Goal: Task Accomplishment & Management: Use online tool/utility

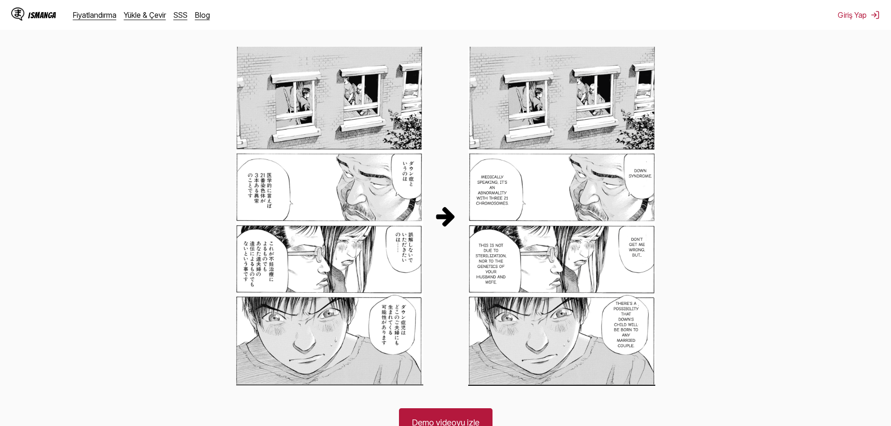
scroll to position [468, 0]
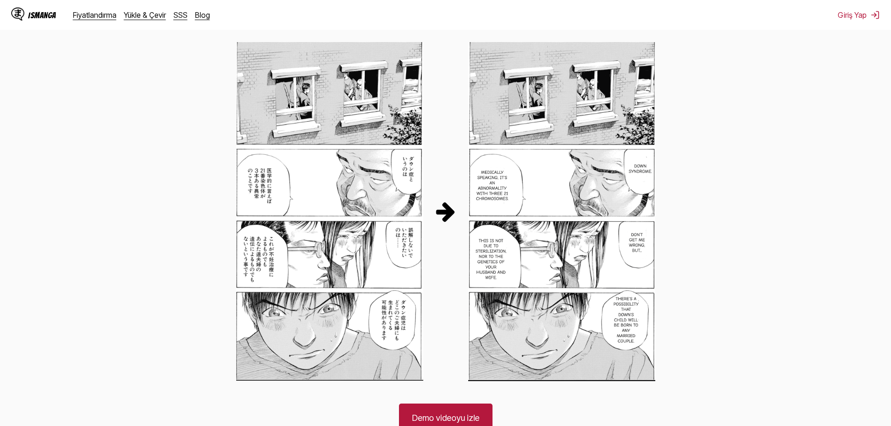
click at [483, 217] on img at bounding box center [561, 211] width 187 height 339
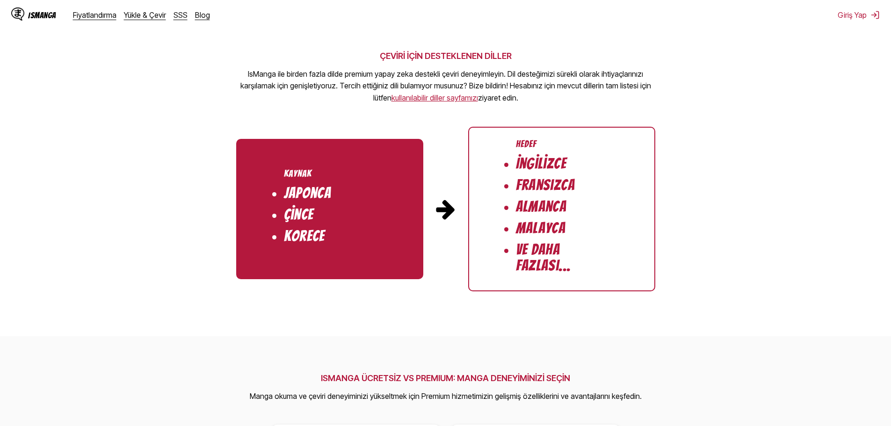
scroll to position [935, 0]
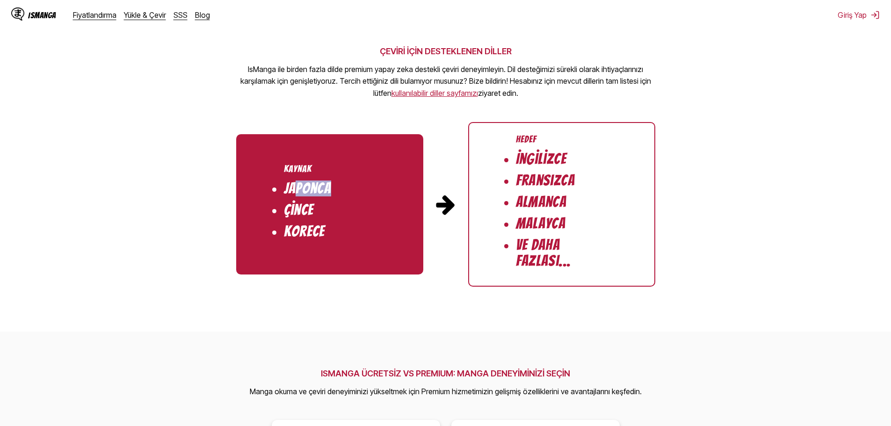
drag, startPoint x: 294, startPoint y: 188, endPoint x: 360, endPoint y: 191, distance: 66.0
click at [360, 191] on ul "Kaynak [GEOGRAPHIC_DATA]ca Çince Korece" at bounding box center [329, 204] width 187 height 140
click at [278, 211] on ul "Kaynak [GEOGRAPHIC_DATA]ca Çince Korece" at bounding box center [329, 204] width 187 height 140
click at [289, 240] on ul "Kaynak [GEOGRAPHIC_DATA]ca Çince Korece" at bounding box center [329, 204] width 187 height 140
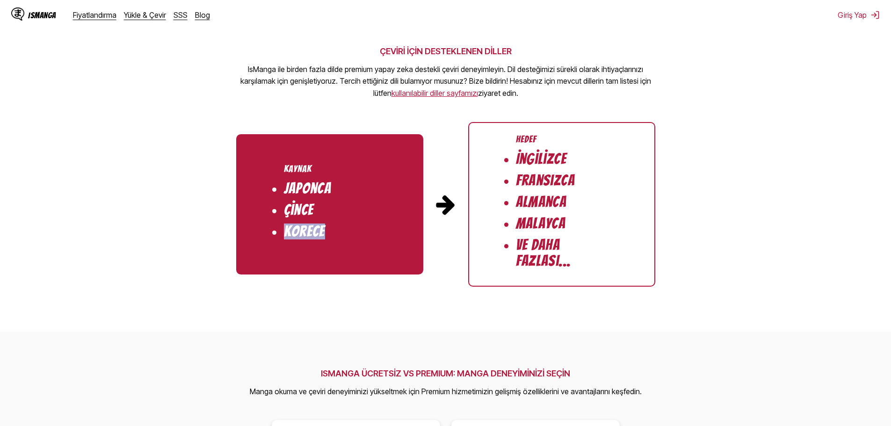
click at [289, 240] on ul "Kaynak [GEOGRAPHIC_DATA]ca Çince Korece" at bounding box center [329, 204] width 187 height 140
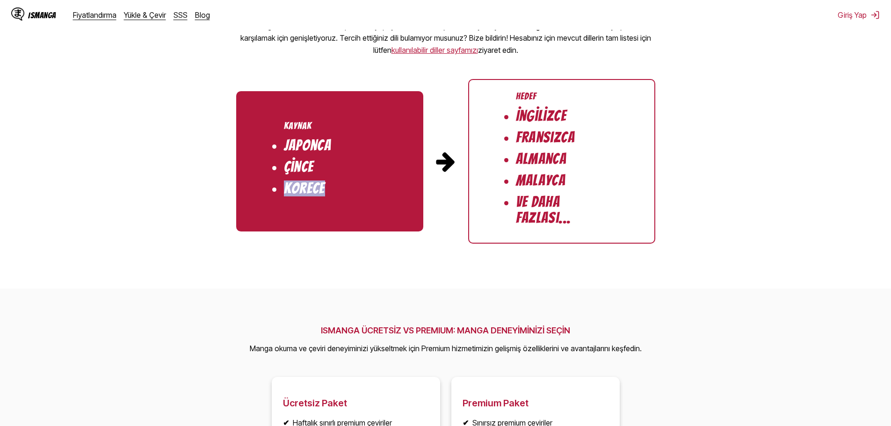
scroll to position [982, 0]
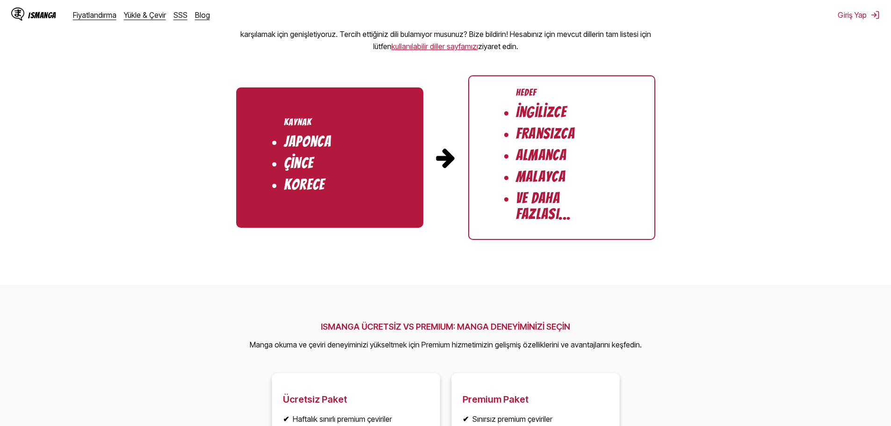
click at [519, 184] on li "Malayca" at bounding box center [541, 177] width 50 height 16
click at [517, 192] on li "Ve Daha Fazlası..." at bounding box center [562, 206] width 92 height 32
click at [527, 133] on li "Fransızca" at bounding box center [545, 134] width 59 height 16
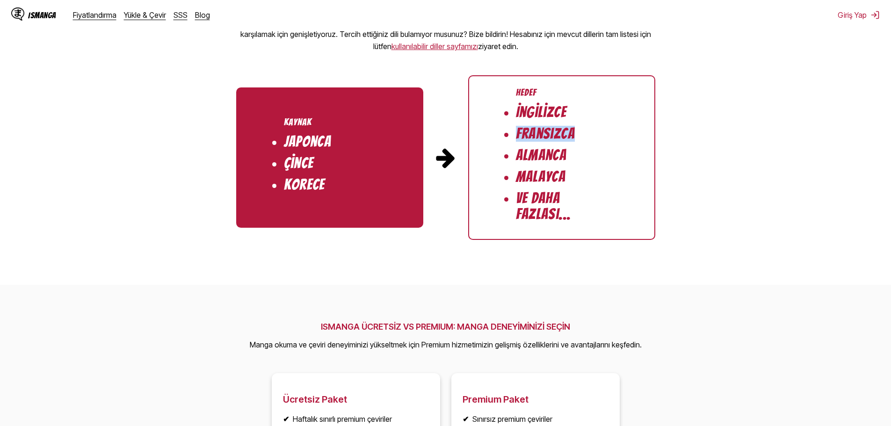
click at [527, 133] on li "Fransızca" at bounding box center [545, 134] width 59 height 16
click at [526, 116] on li "İngilizce" at bounding box center [541, 112] width 51 height 16
click at [524, 152] on li "Almanca" at bounding box center [541, 155] width 51 height 16
click at [525, 152] on li "Almanca" at bounding box center [541, 155] width 51 height 16
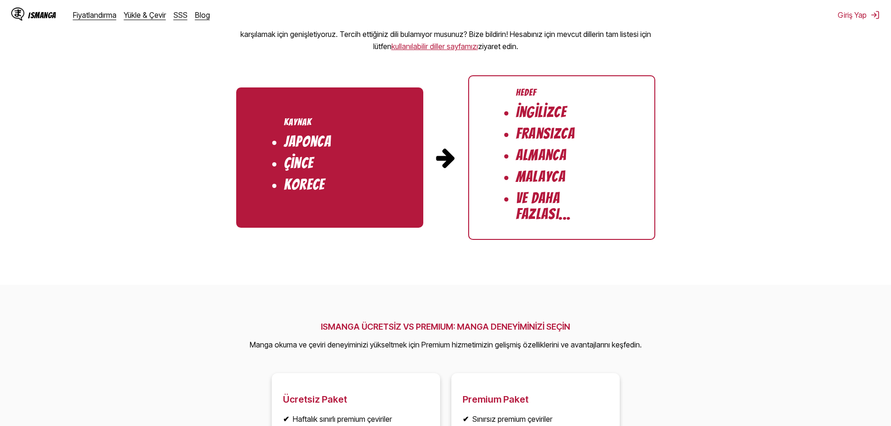
click at [523, 173] on li "Malayca" at bounding box center [541, 177] width 50 height 16
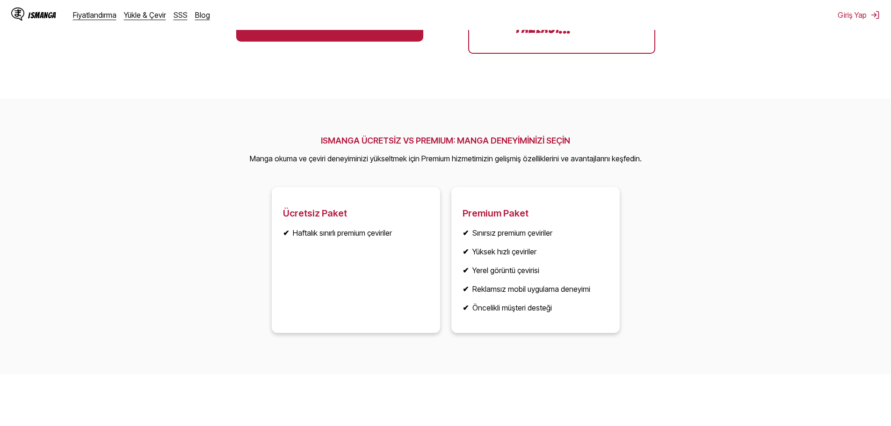
scroll to position [1169, 0]
click at [429, 207] on article "Ücretsiz Paket ✔ Haftalık sınırlı premium çeviriler" at bounding box center [356, 259] width 168 height 146
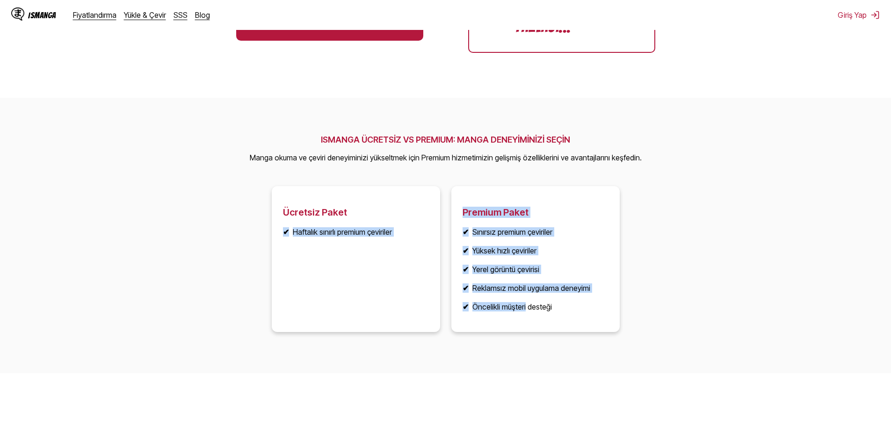
drag, startPoint x: 429, startPoint y: 207, endPoint x: 503, endPoint y: 316, distance: 131.4
click at [503, 316] on ul "Ücretsiz Paket ✔ Haftalık sınırlı premium çeviriler Premium Paket ✔ Sınırsız pr…" at bounding box center [445, 264] width 359 height 157
click at [503, 316] on article "Premium Paket ✔ Sınırsız premium çeviriler ✔ Yüksek hızlı çeviriler ✔ Yerel gör…" at bounding box center [535, 259] width 168 height 146
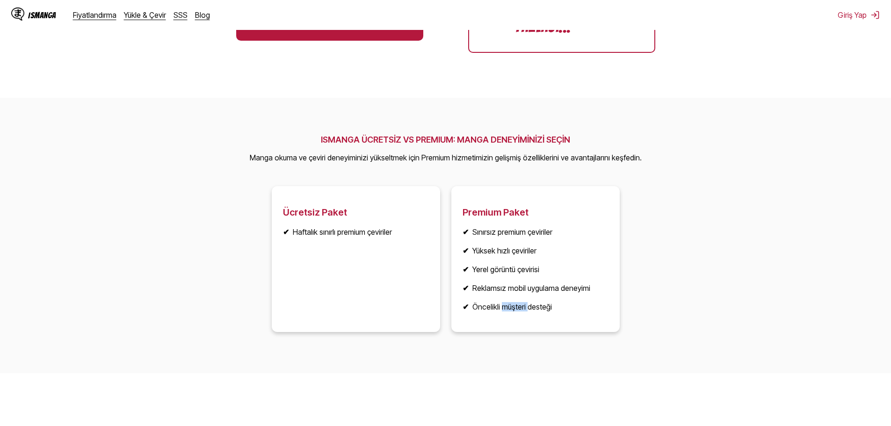
click at [503, 316] on article "Premium Paket ✔ Sınırsız premium çeviriler ✔ Yüksek hızlı çeviriler ✔ Yerel gör…" at bounding box center [535, 259] width 168 height 146
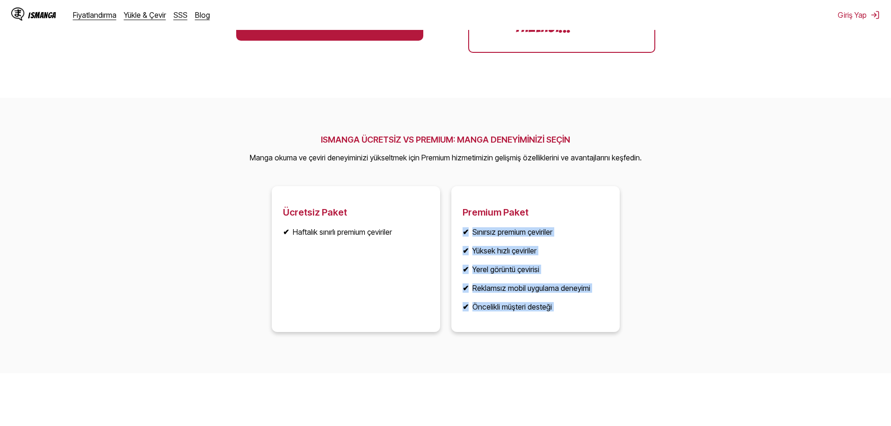
drag, startPoint x: 503, startPoint y: 316, endPoint x: 461, endPoint y: 230, distance: 95.2
click at [462, 233] on article "Premium Paket ✔ Sınırsız premium çeviriler ✔ Yüksek hızlı çeviriler ✔ Yerel gör…" at bounding box center [535, 259] width 168 height 146
click at [458, 231] on article "Premium Paket ✔ Sınırsız premium çeviriler ✔ Yüksek hızlı çeviriler ✔ Yerel gör…" at bounding box center [535, 259] width 168 height 146
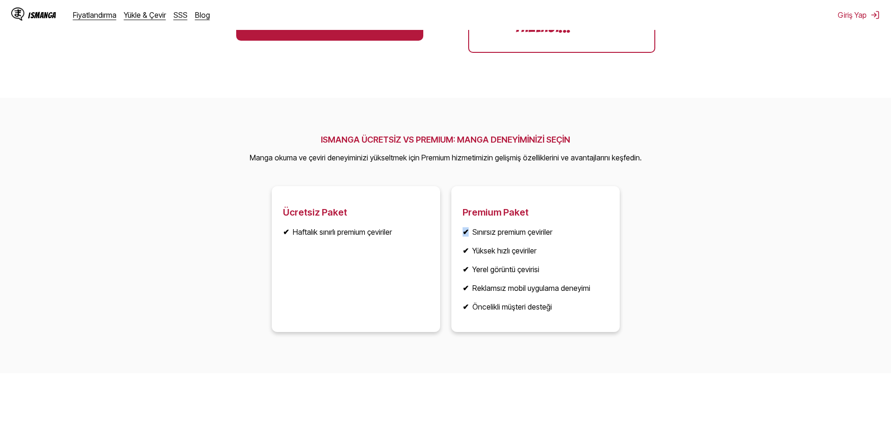
click at [458, 231] on article "Premium Paket ✔ Sınırsız premium çeviriler ✔ Yüksek hızlı çeviriler ✔ Yerel gör…" at bounding box center [535, 259] width 168 height 146
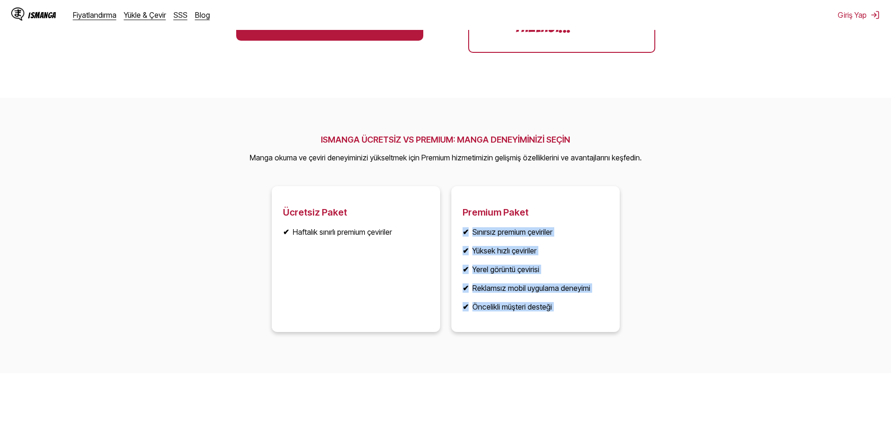
drag, startPoint x: 458, startPoint y: 231, endPoint x: 481, endPoint y: 317, distance: 89.9
click at [481, 317] on article "Premium Paket ✔ Sınırsız premium çeviriler ✔ Yüksek hızlı çeviriler ✔ Yerel gör…" at bounding box center [535, 259] width 168 height 146
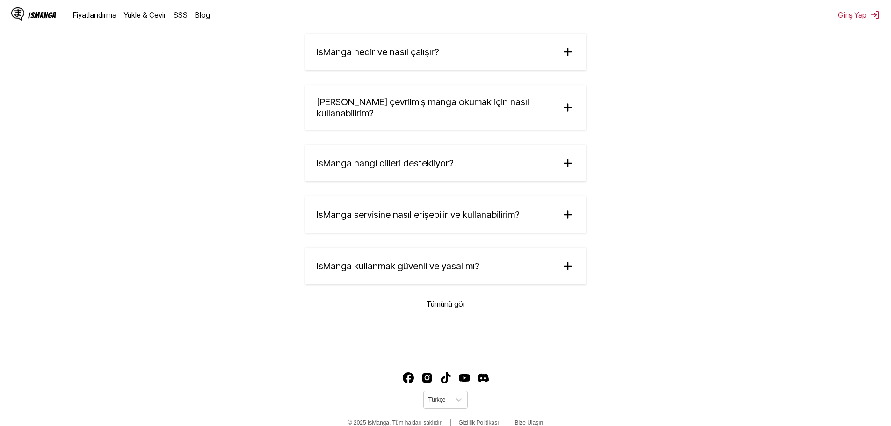
scroll to position [1590, 0]
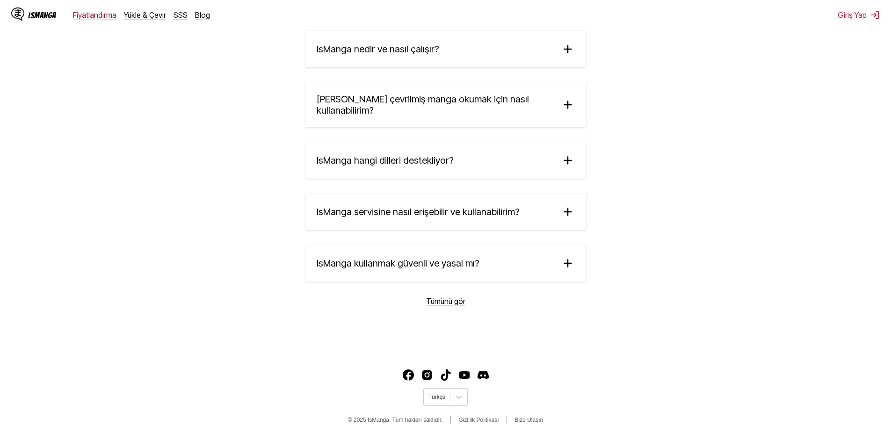
click at [105, 15] on link "Fiyatlandırma" at bounding box center [94, 14] width 43 height 9
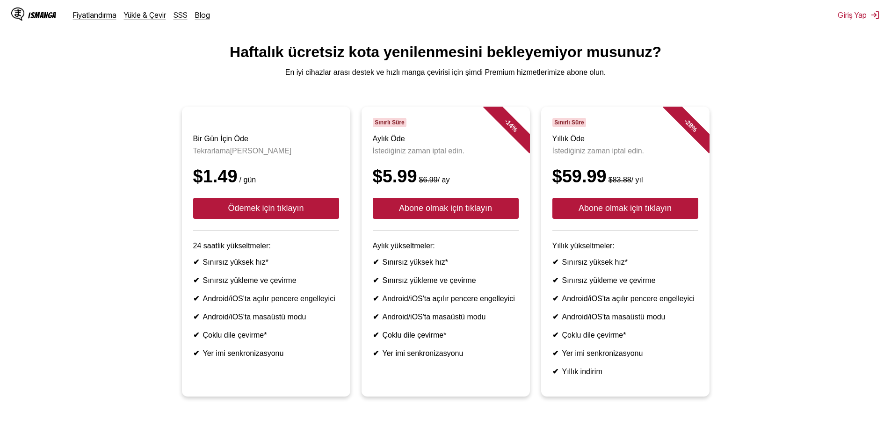
scroll to position [47, 0]
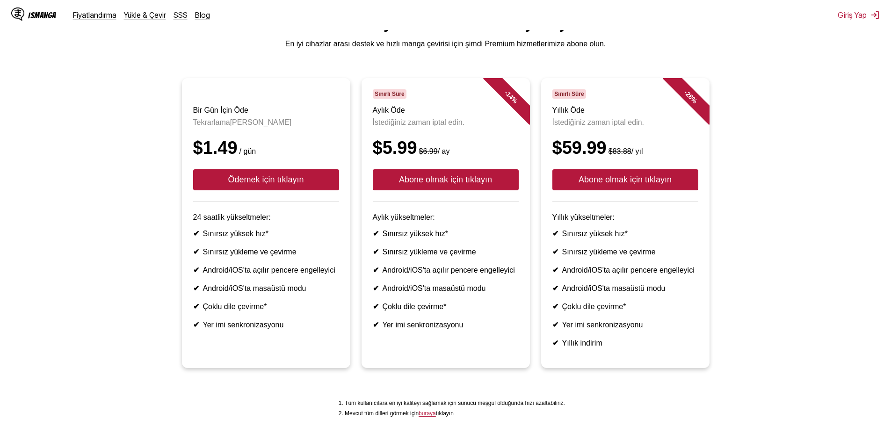
click at [414, 158] on div "$5.99 $6.99 / ay" at bounding box center [446, 148] width 146 height 20
drag, startPoint x: 414, startPoint y: 159, endPoint x: 375, endPoint y: 159, distance: 38.4
click at [375, 158] on div "$5.99 $6.99 / ay" at bounding box center [446, 148] width 146 height 20
click at [395, 256] on li "✔ Sınırsız yükleme ve çevirme" at bounding box center [446, 251] width 146 height 9
drag, startPoint x: 395, startPoint y: 263, endPoint x: 461, endPoint y: 270, distance: 66.3
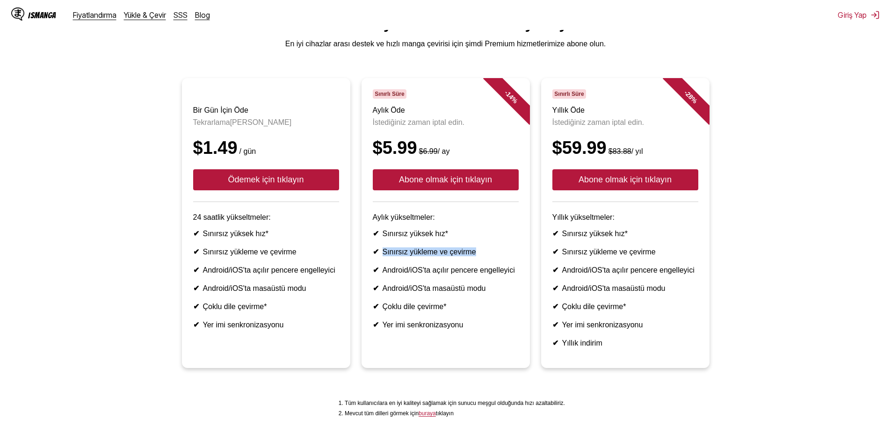
click at [477, 256] on li "✔ Sınırsız yükleme ve çevirme" at bounding box center [446, 251] width 146 height 9
click at [393, 274] on li "✔ Android/iOS'ta açılır pencere engelleyici" at bounding box center [446, 270] width 146 height 9
drag, startPoint x: 393, startPoint y: 286, endPoint x: 498, endPoint y: 287, distance: 105.2
click at [498, 274] on li "✔ Android/iOS'ta açılır pencere engelleyici" at bounding box center [446, 270] width 146 height 9
click at [432, 293] on li "✔ Android/iOS'ta masaüstü modu" at bounding box center [446, 288] width 146 height 9
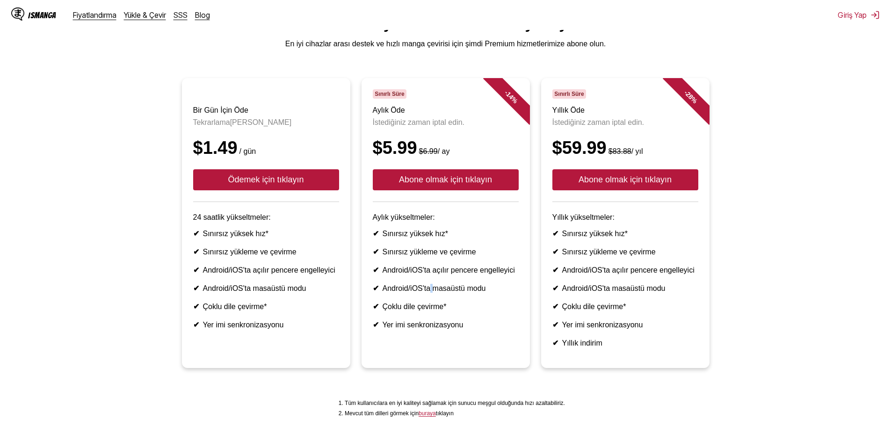
click at [432, 293] on li "✔ Android/iOS'ta masaüstü modu" at bounding box center [446, 288] width 146 height 9
drag, startPoint x: 432, startPoint y: 307, endPoint x: 384, endPoint y: 303, distance: 48.3
click at [384, 293] on li "✔ Android/iOS'ta masaüstü modu" at bounding box center [446, 288] width 146 height 9
drag, startPoint x: 384, startPoint y: 303, endPoint x: 469, endPoint y: 300, distance: 85.2
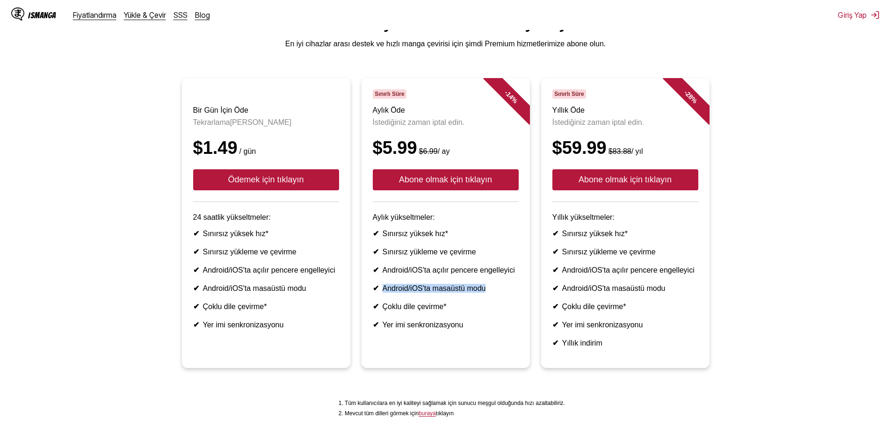
click at [469, 293] on li "✔ Android/iOS'ta masaüstü modu" at bounding box center [446, 288] width 146 height 9
click at [423, 311] on li "✔ Çoklu dile çevirme*" at bounding box center [446, 306] width 146 height 9
drag, startPoint x: 423, startPoint y: 324, endPoint x: 388, endPoint y: 320, distance: 35.3
click at [388, 311] on li "✔ Çoklu dile çevirme*" at bounding box center [446, 306] width 146 height 9
click at [390, 329] on ul "✔ Sınırsız yüksek hız* ✔ Sınırsız yükleme ve çevirme ✔ Android/iOS'ta açılır pe…" at bounding box center [446, 279] width 146 height 100
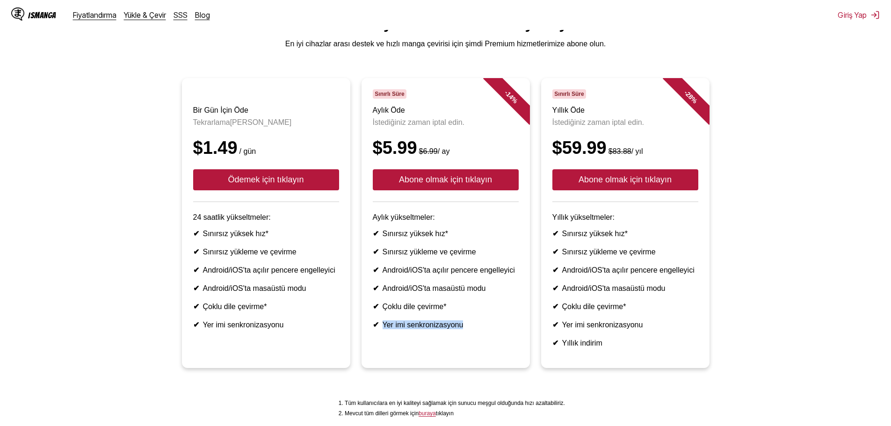
drag, startPoint x: 390, startPoint y: 337, endPoint x: 438, endPoint y: 340, distance: 47.3
click at [438, 329] on ul "✔ Sınırsız yüksek hız* ✔ Sınırsız yükleme ve çevirme ✔ Android/iOS'ta açılır pe…" at bounding box center [446, 279] width 146 height 100
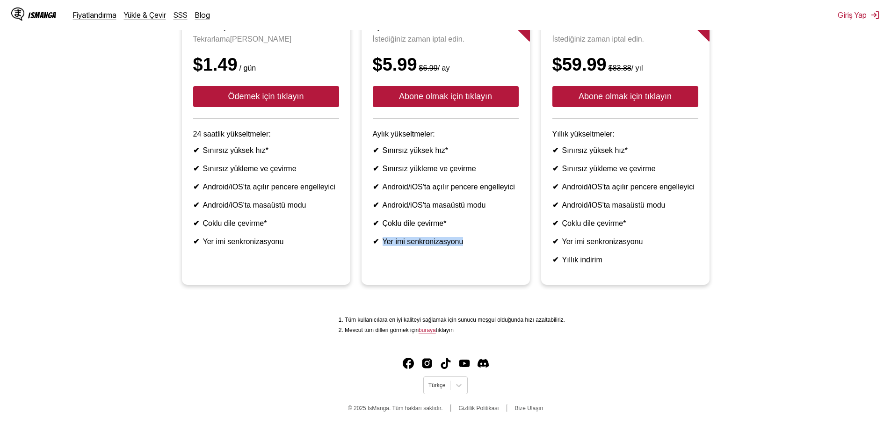
scroll to position [151, 0]
click at [436, 333] on link "buraya" at bounding box center [426, 330] width 17 height 7
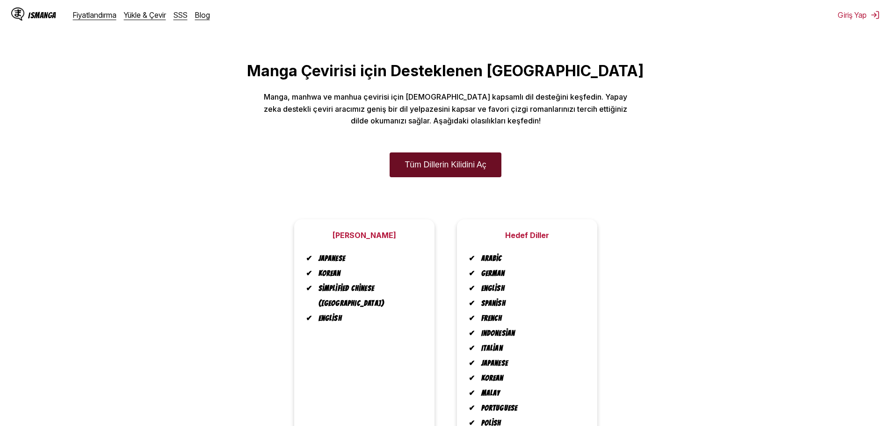
click at [438, 160] on link "Tüm Dillerin Kilidini Aç" at bounding box center [445, 164] width 111 height 25
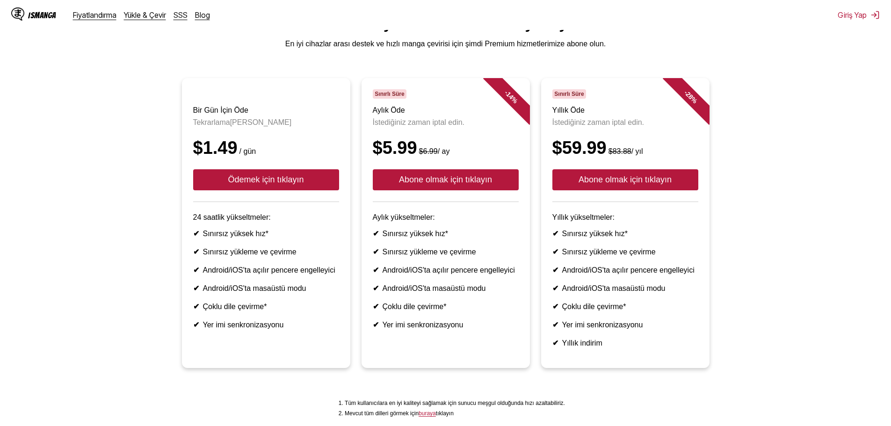
scroll to position [151, 0]
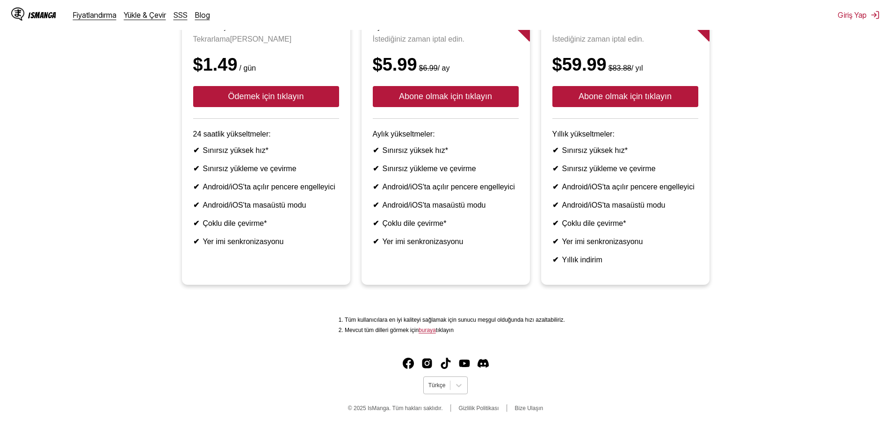
click at [440, 383] on div at bounding box center [436, 385] width 17 height 8
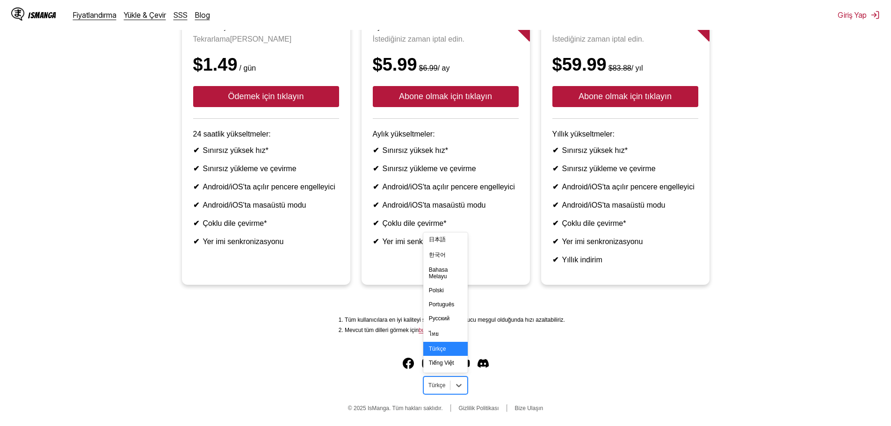
click at [440, 384] on div at bounding box center [436, 385] width 17 height 8
click at [541, 322] on ol "Tüm kullanıcılara en iyi kaliteyi sağlamak için sunucu meşgul olduğunda hızı az…" at bounding box center [445, 325] width 239 height 17
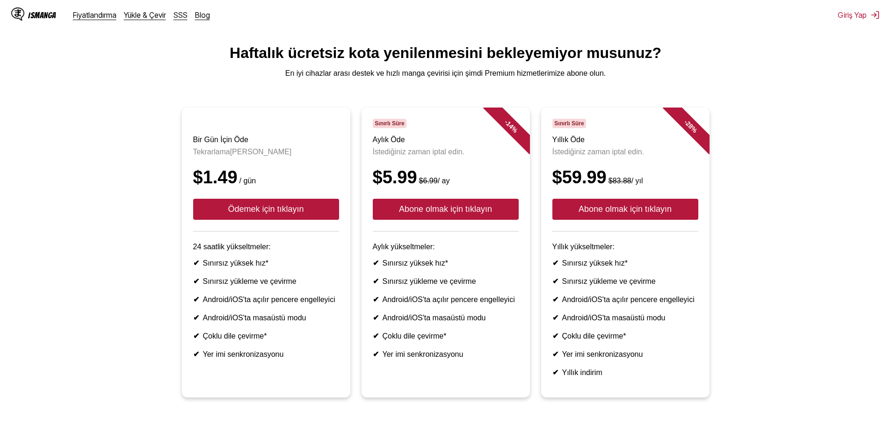
scroll to position [0, 0]
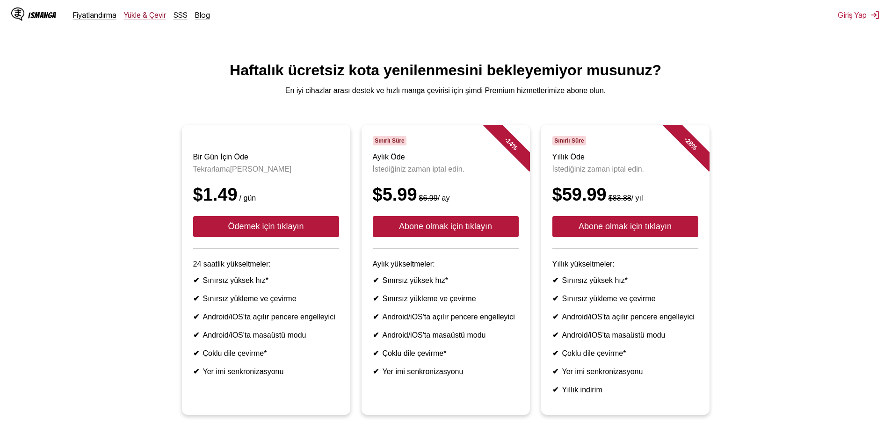
click at [155, 17] on link "Yükle & Çevir" at bounding box center [145, 14] width 42 height 9
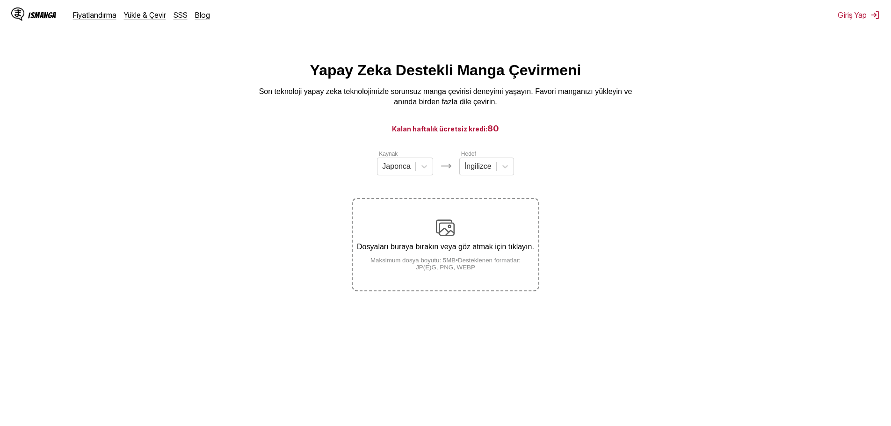
click at [420, 231] on div "Dosyaları buraya bırakın veya göz atmak için tıklayın. Maksimum dosya boyutu: 5…" at bounding box center [445, 244] width 185 height 52
click at [0, 0] on input "Dosyaları buraya bırakın veya göz atmak için tıklayın. Maksimum dosya boyutu: 5…" at bounding box center [0, 0] width 0 height 0
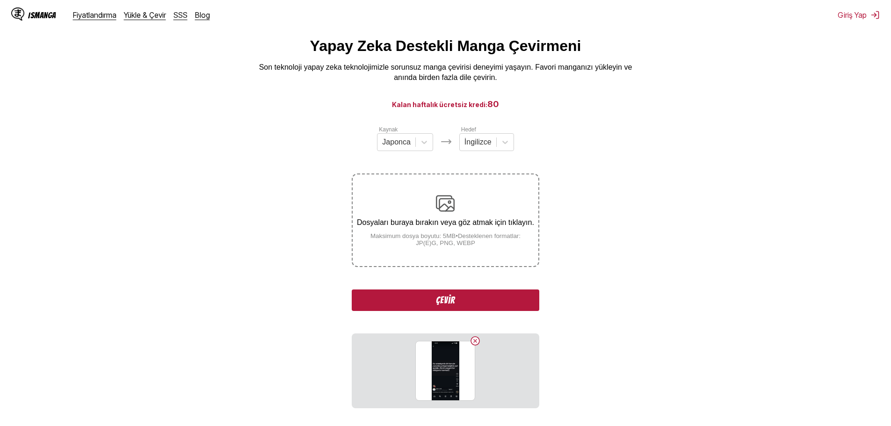
scroll to position [106, 0]
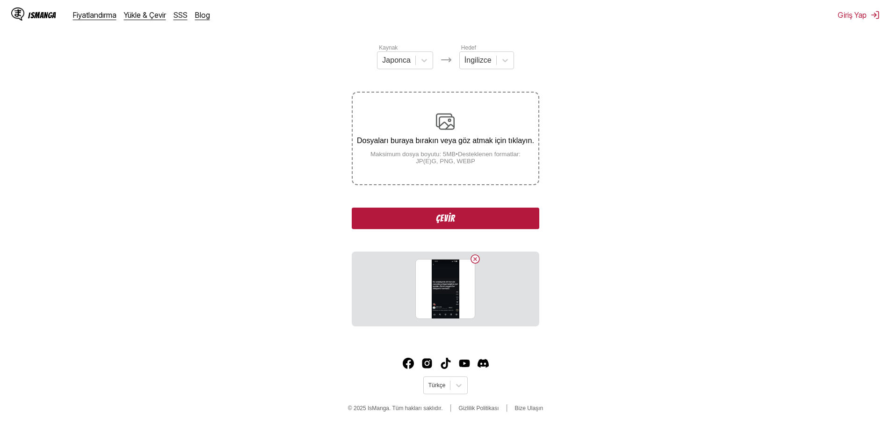
click at [421, 226] on button "Çevir" at bounding box center [445, 219] width 187 height 22
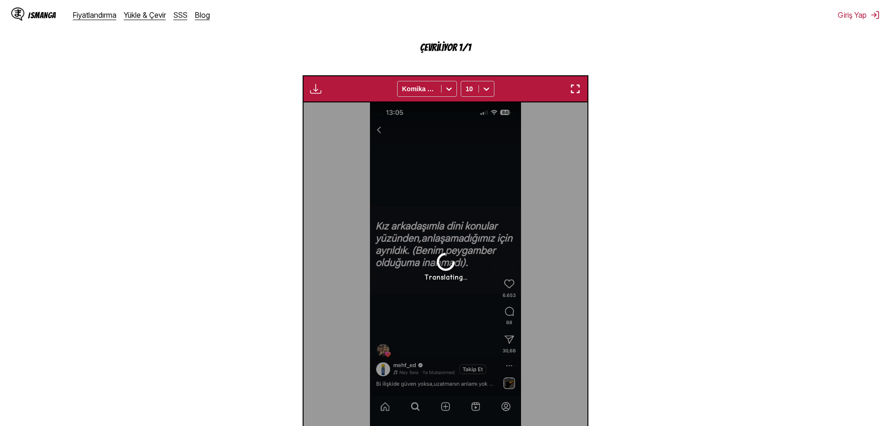
scroll to position [276, 0]
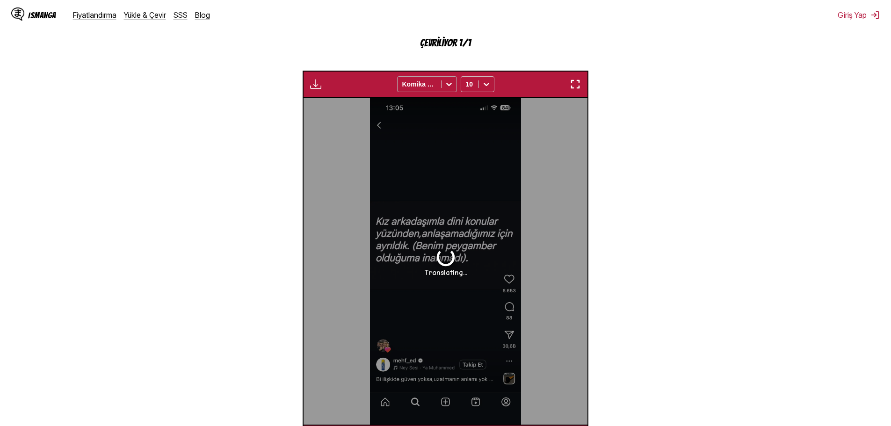
click at [420, 82] on div at bounding box center [419, 83] width 34 height 9
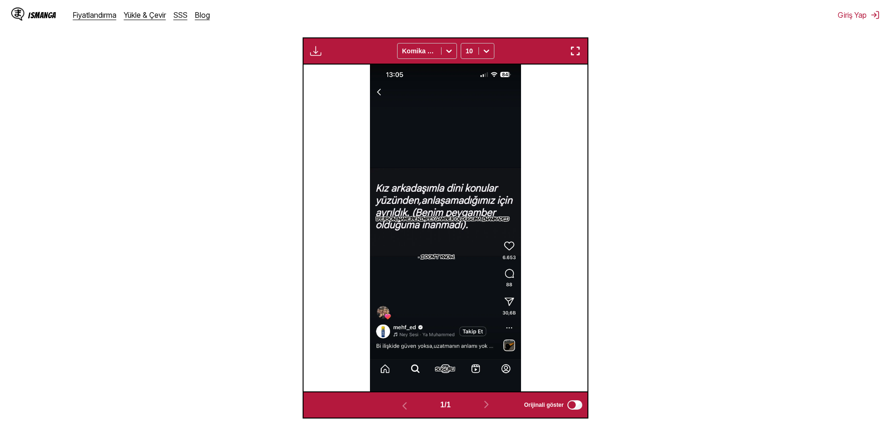
click at [222, 158] on section "Kaynak Japonca Hedef İngilizce Dosyaları buraya bırakın veya göz atmak için tık…" at bounding box center [445, 146] width 876 height 546
drag, startPoint x: 391, startPoint y: 216, endPoint x: 503, endPoint y: 221, distance: 111.9
click at [503, 221] on p "Ayrildik.(Benimpeygamber olduguma inanmadei)" at bounding box center [442, 218] width 137 height 9
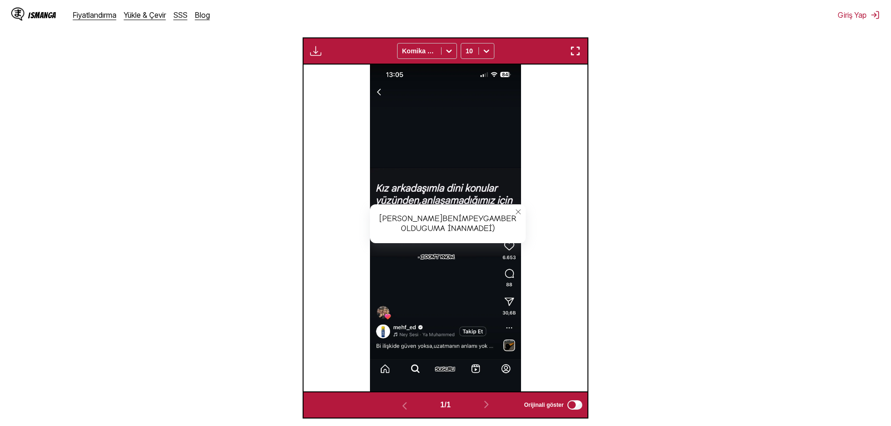
click at [493, 219] on div "Ayrildik.(Benimpeygamber olduguma inanmadei)" at bounding box center [448, 223] width 156 height 39
click at [516, 211] on icon "close-tooltip" at bounding box center [518, 212] width 7 height 7
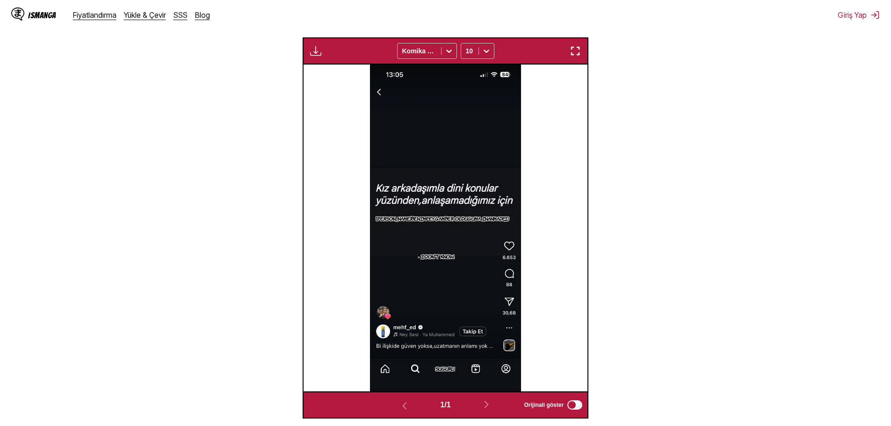
click at [460, 222] on p "Ayrildik.(Benimpeygamber olduguma inanmadei)" at bounding box center [442, 218] width 137 height 9
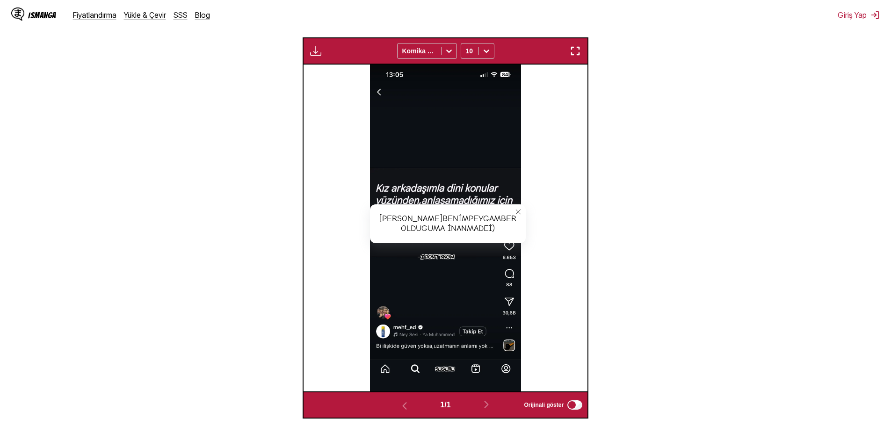
click at [511, 211] on button "close-tooltip" at bounding box center [518, 211] width 15 height 15
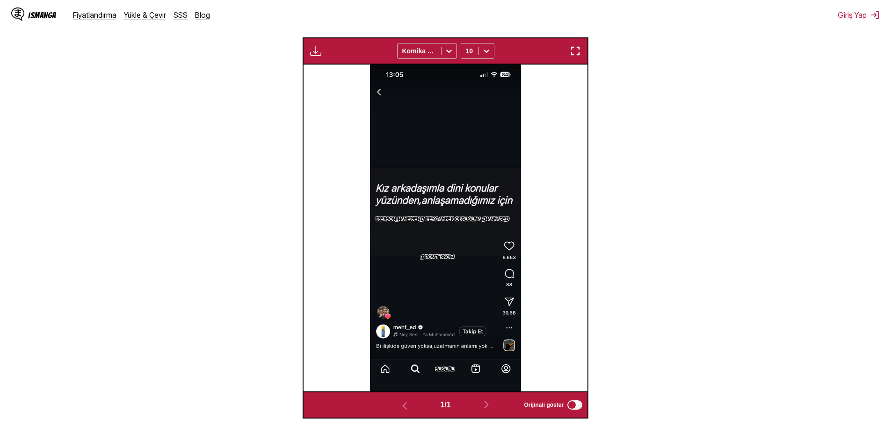
click at [447, 256] on p "- I don't know." at bounding box center [436, 256] width 40 height 9
click at [470, 263] on icon "close-tooltip" at bounding box center [470, 262] width 7 height 7
click at [433, 202] on img at bounding box center [445, 228] width 151 height 327
click at [429, 191] on img at bounding box center [445, 228] width 151 height 327
drag, startPoint x: 416, startPoint y: 220, endPoint x: 462, endPoint y: 228, distance: 47.5
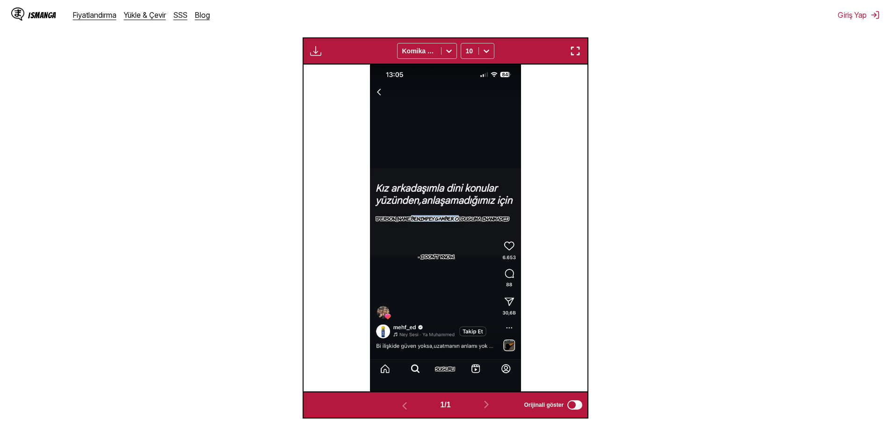
click at [462, 228] on section "Ayrildik.(Benimpeygamber olduguma inanmadei)" at bounding box center [442, 218] width 144 height 28
click at [459, 220] on p "Ayrildik.(Benimpeygamber olduguma inanmadei)" at bounding box center [442, 218] width 137 height 9
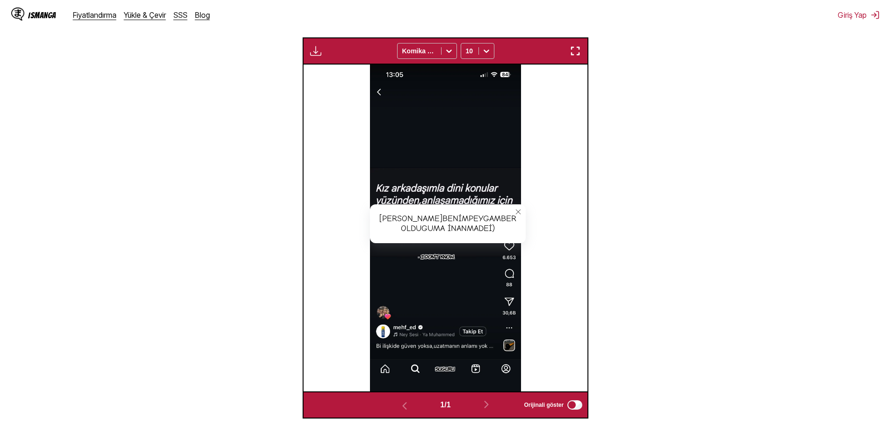
click at [515, 213] on icon "close-tooltip" at bounding box center [518, 212] width 7 height 7
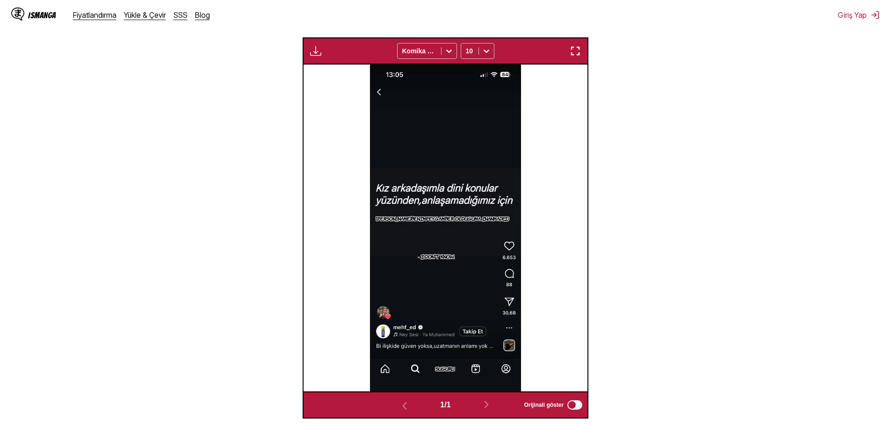
click at [397, 195] on img at bounding box center [445, 228] width 151 height 327
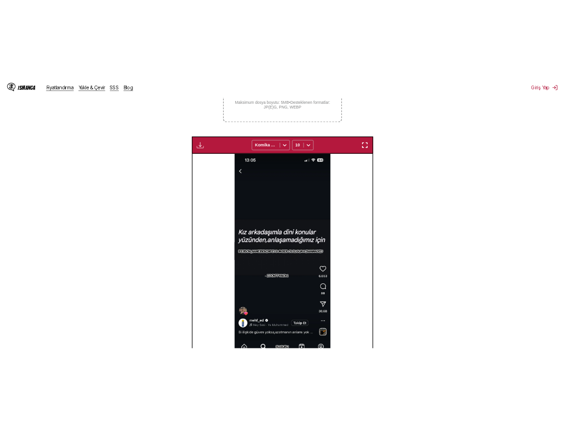
scroll to position [230, 0]
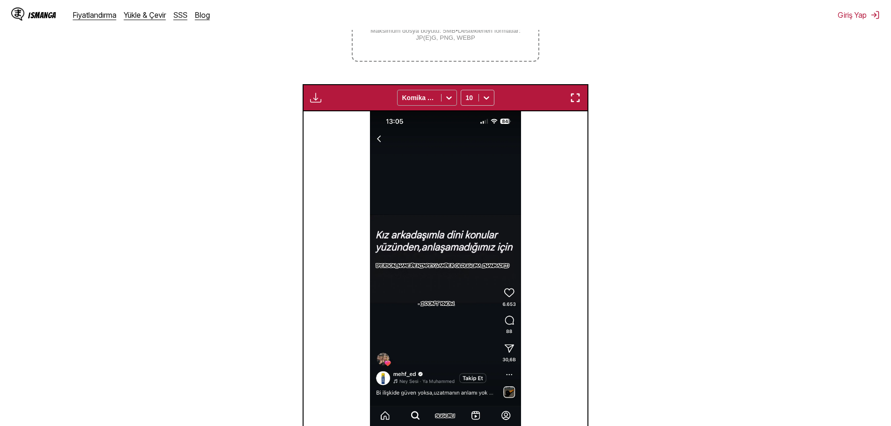
click at [428, 98] on div at bounding box center [419, 97] width 34 height 9
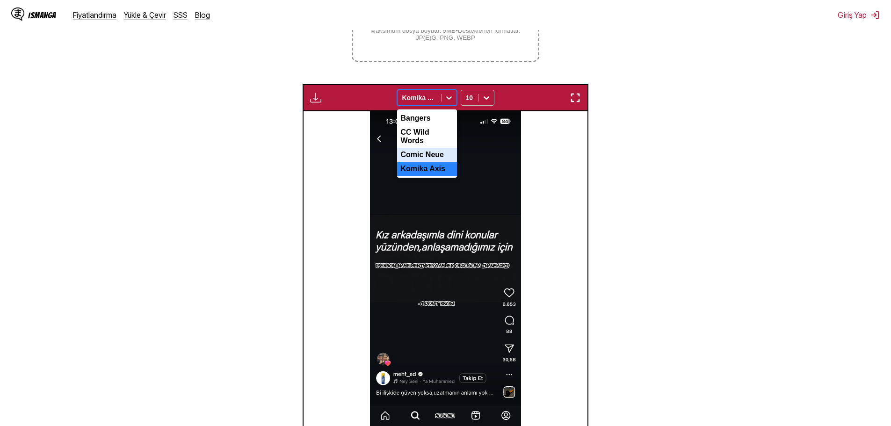
click at [422, 146] on div "Bangers CC Wild Words Comic Neue Komika Axis" at bounding box center [427, 143] width 60 height 68
click at [422, 148] on div "Comic Neue" at bounding box center [427, 155] width 60 height 14
click at [424, 101] on div at bounding box center [419, 97] width 34 height 9
click at [417, 137] on div "CC Wild Words" at bounding box center [427, 136] width 60 height 22
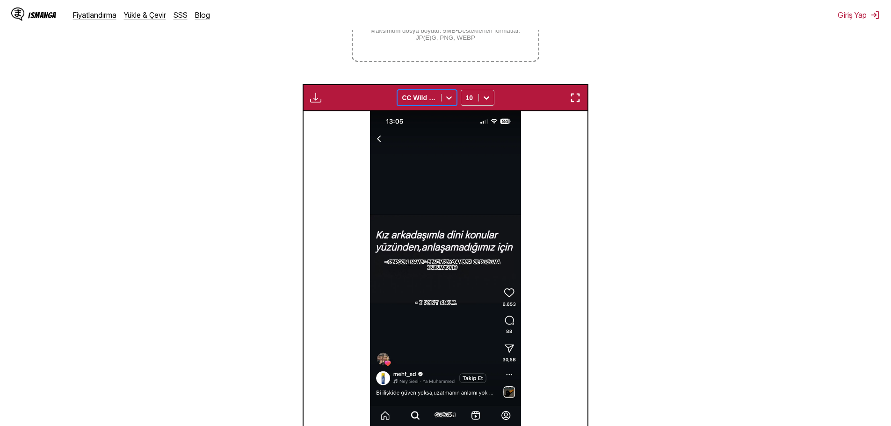
click at [424, 100] on div at bounding box center [419, 97] width 34 height 9
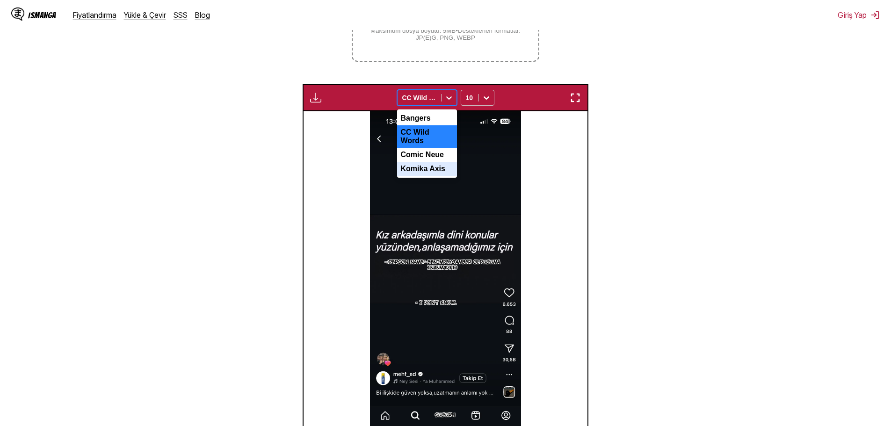
click at [413, 165] on div "Komika Axis" at bounding box center [427, 169] width 60 height 14
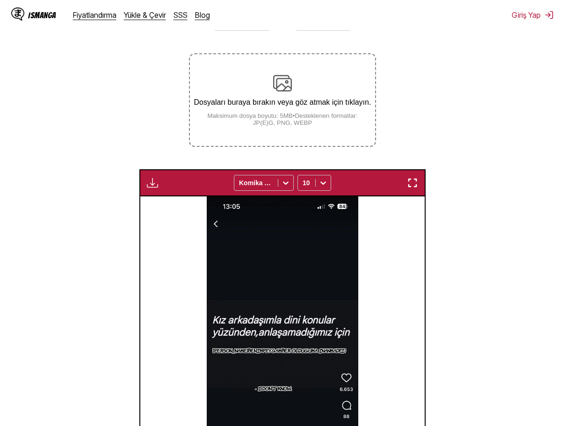
scroll to position [123, 0]
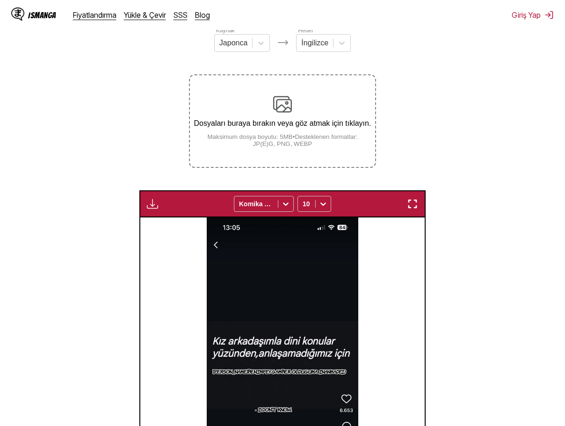
click at [254, 112] on div "Dosyaları buraya bırakın veya göz atmak için tıklayın. Maksimum dosya boyutu: 5…" at bounding box center [282, 121] width 185 height 52
click at [0, 0] on input "Dosyaları buraya bırakın veya göz atmak için tıklayın. Maksimum dosya boyutu: 5…" at bounding box center [0, 0] width 0 height 0
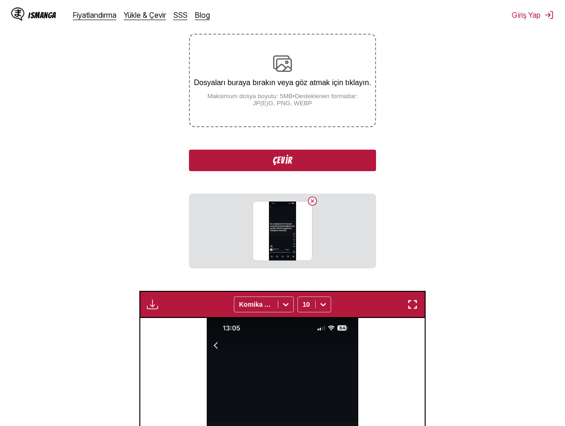
scroll to position [170, 0]
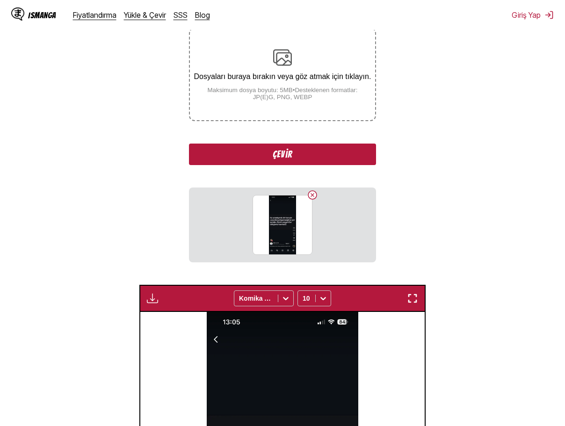
click at [303, 159] on button "Çevir" at bounding box center [282, 155] width 187 height 22
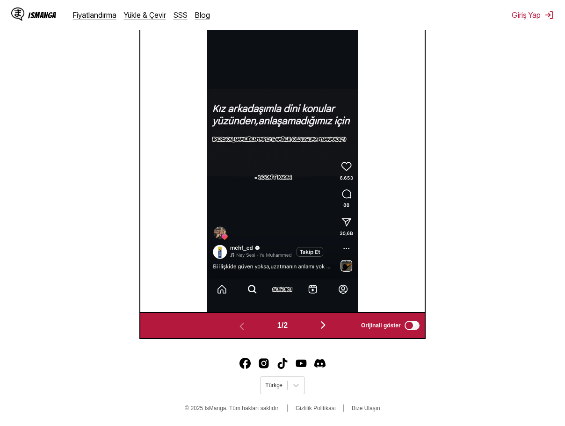
scroll to position [123, 0]
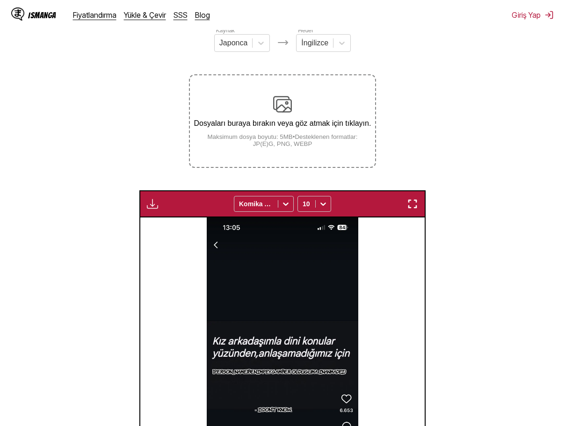
click at [288, 123] on p "Dosyaları buraya bırakın veya göz atmak için tıklayın." at bounding box center [282, 123] width 185 height 8
click at [0, 0] on input "Dosyaları buraya bırakın veya göz atmak için tıklayın. Maksimum dosya boyutu: 5…" at bounding box center [0, 0] width 0 height 0
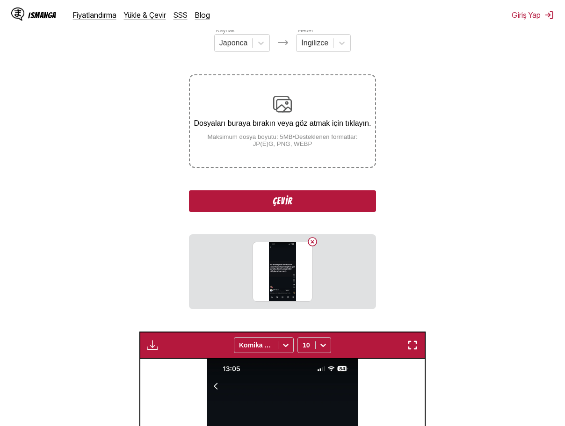
click at [288, 147] on small "Maksimum dosya boyutu: 5MB • Desteklenen formatlar: JP(E)G, PNG, WEBP" at bounding box center [282, 140] width 185 height 14
click at [0, 0] on input "Dosyaları buraya bırakın veya göz atmak için tıklayın. Maksimum dosya boyutu: 5…" at bounding box center [0, 0] width 0 height 0
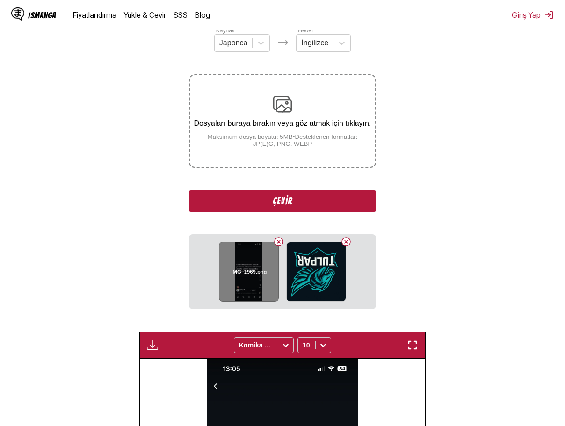
click at [280, 241] on button "Delete image" at bounding box center [278, 241] width 11 height 11
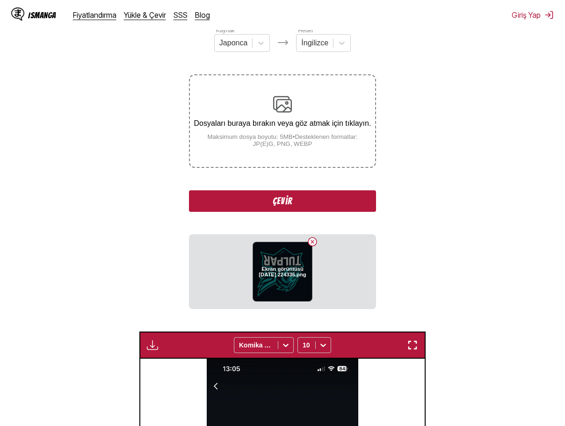
click at [313, 243] on button "Delete image" at bounding box center [312, 241] width 11 height 11
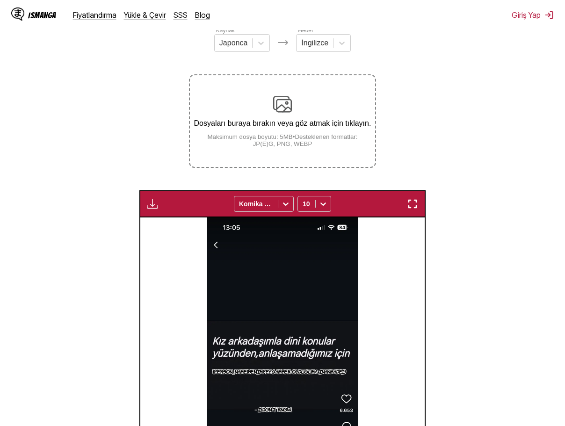
click at [290, 147] on small "Maksimum dosya boyutu: 5MB • Desteklenen formatlar: JP(E)G, PNG, WEBP" at bounding box center [282, 140] width 185 height 14
click at [0, 0] on input "Dosyaları buraya bırakın veya göz atmak için tıklayın. Maksimum dosya boyutu: 5…" at bounding box center [0, 0] width 0 height 0
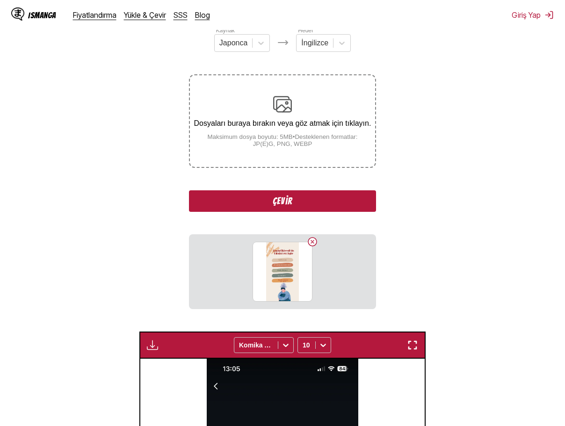
click at [297, 208] on button "Çevir" at bounding box center [282, 201] width 187 height 22
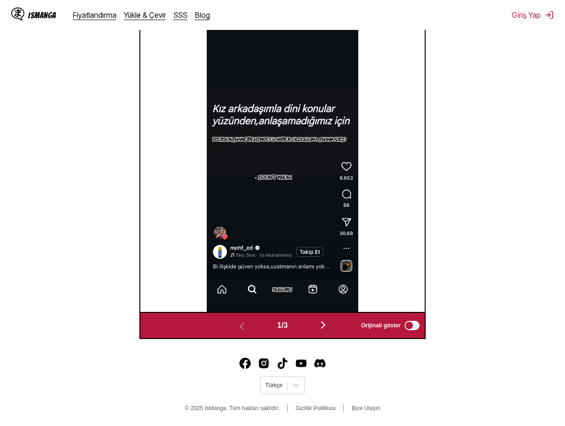
click at [329, 327] on img "button" at bounding box center [322, 324] width 11 height 11
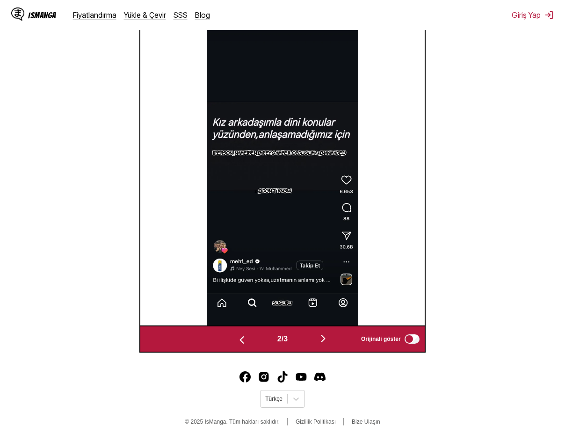
scroll to position [0, 284]
click at [321, 339] on img "button" at bounding box center [322, 338] width 11 height 11
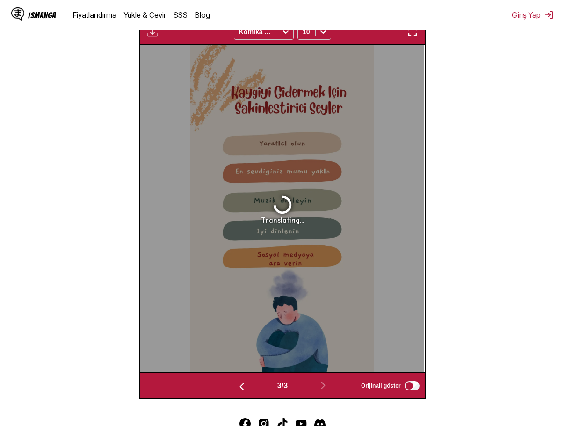
scroll to position [296, 0]
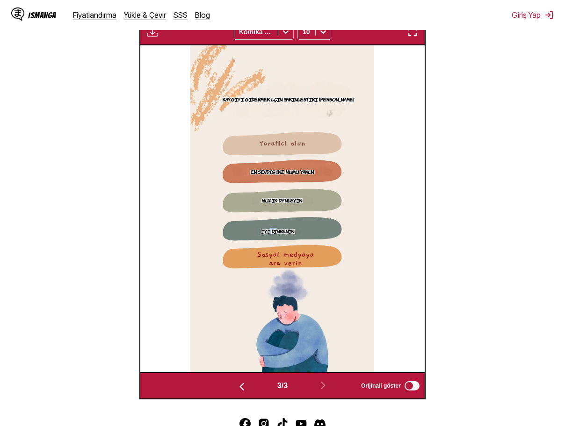
drag, startPoint x: 270, startPoint y: 234, endPoint x: 276, endPoint y: 234, distance: 6.1
click at [276, 234] on p "Iyi dinrenin" at bounding box center [278, 230] width 36 height 9
click at [316, 231] on button "close-tooltip" at bounding box center [312, 231] width 15 height 15
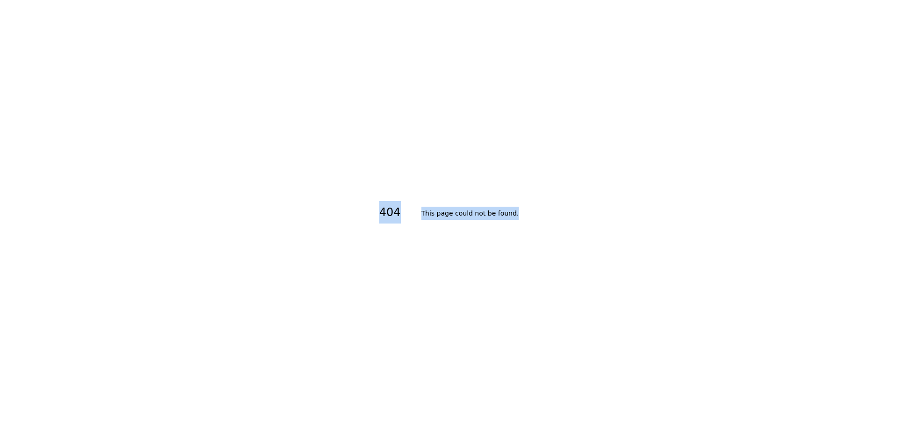
drag, startPoint x: 363, startPoint y: 197, endPoint x: 580, endPoint y: 212, distance: 217.5
click at [580, 212] on div "404 This page could not be found ." at bounding box center [449, 213] width 898 height 426
click at [544, 234] on div "404 This page could not be found ." at bounding box center [449, 213] width 898 height 426
click at [543, 234] on div "404 This page could not be found ." at bounding box center [449, 213] width 898 height 426
click at [542, 234] on div "404 This page could not be found ." at bounding box center [449, 213] width 898 height 426
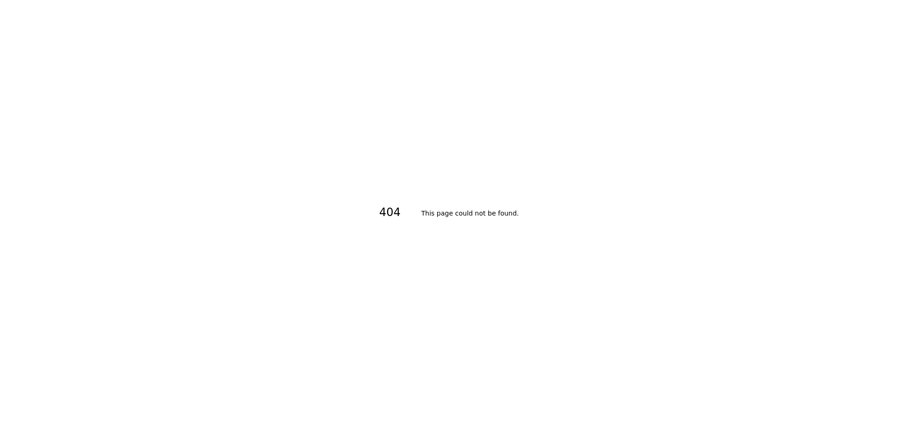
click at [541, 234] on div "404 This page could not be found ." at bounding box center [449, 213] width 898 height 426
click at [519, 221] on div "404 This page could not be found ." at bounding box center [449, 213] width 898 height 426
